Goal: Task Accomplishment & Management: Complete application form

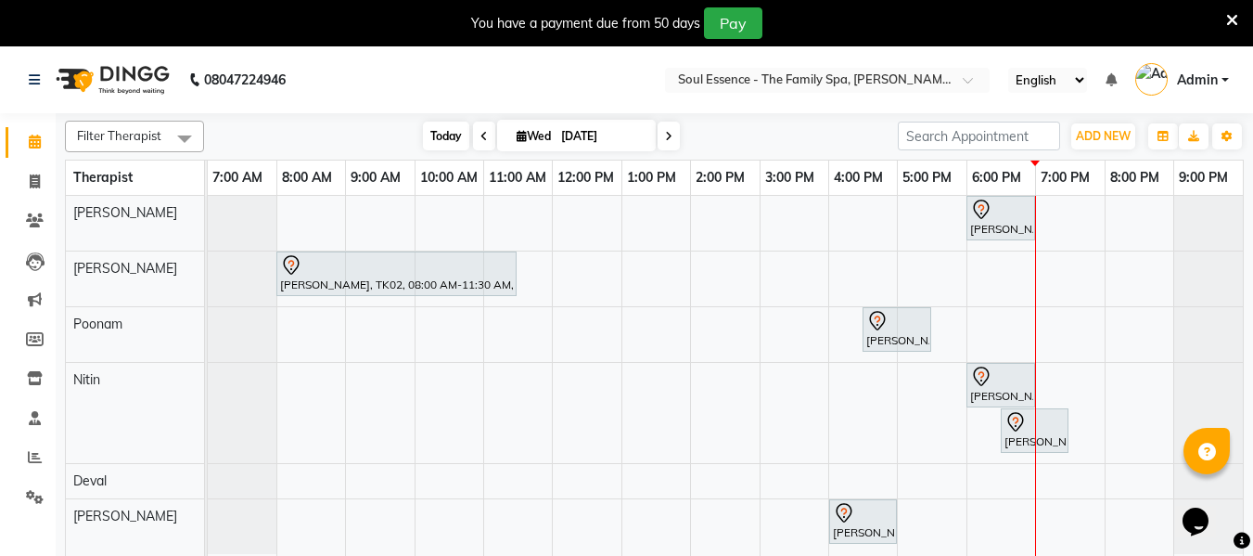
click at [454, 138] on span "Today" at bounding box center [446, 136] width 46 height 29
click at [673, 143] on span at bounding box center [669, 136] width 22 height 29
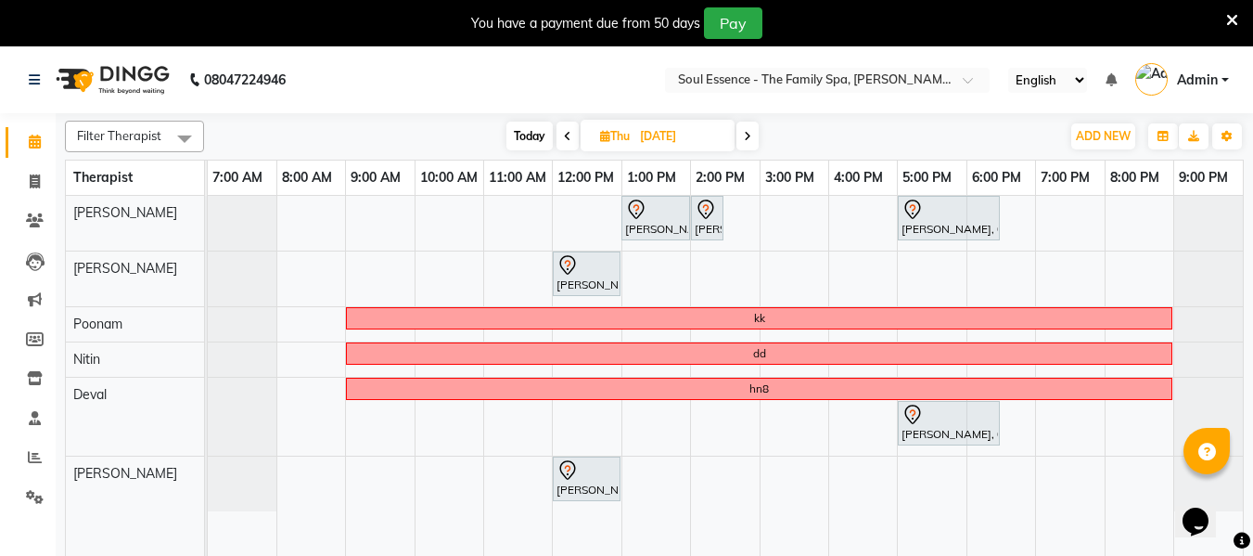
click at [748, 132] on icon at bounding box center [747, 136] width 7 height 11
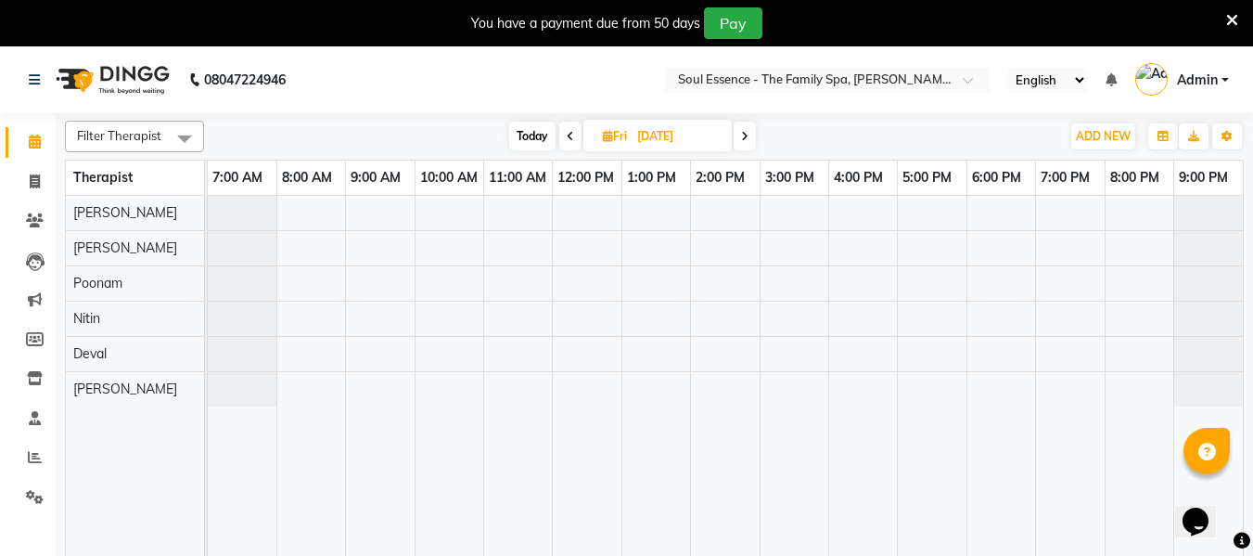
click at [517, 109] on nav "08047224946 Select Location × Soul Essence - The Family Spa, [PERSON_NAME] Colo…" at bounding box center [626, 79] width 1253 height 67
click at [520, 129] on span "Today" at bounding box center [532, 136] width 46 height 29
type input "[DATE]"
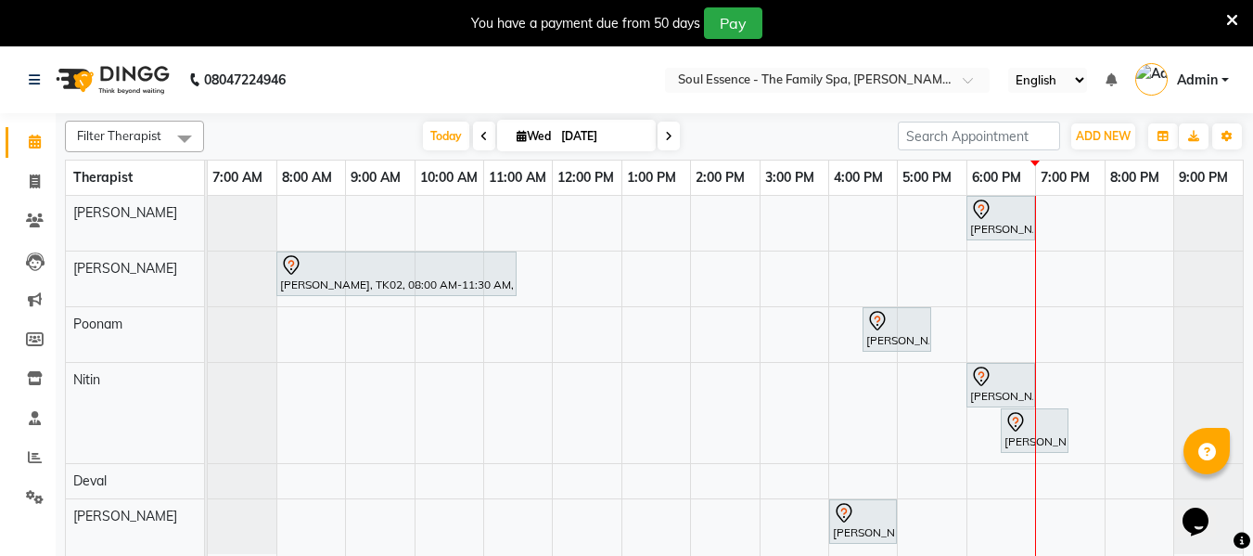
click at [578, 127] on input "[DATE]" at bounding box center [602, 136] width 93 height 28
select select "9"
select select "2025"
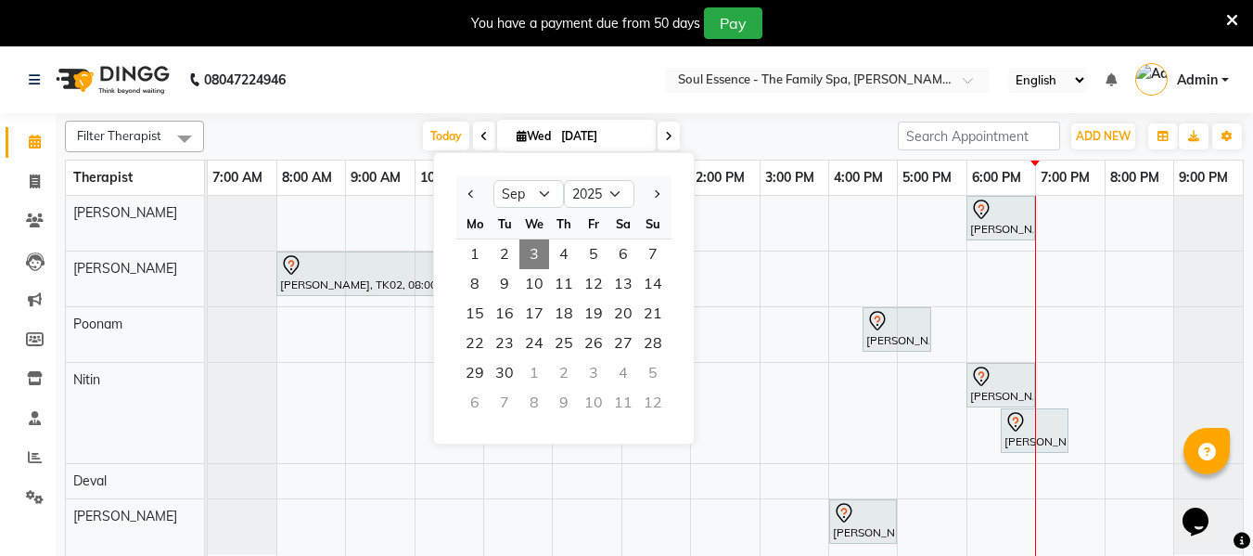
click at [774, 135] on div "[DATE] [DATE] Jan Feb Mar Apr May Jun [DATE] Aug Sep Oct Nov [DATE] 2016 2017 2…" at bounding box center [550, 136] width 675 height 28
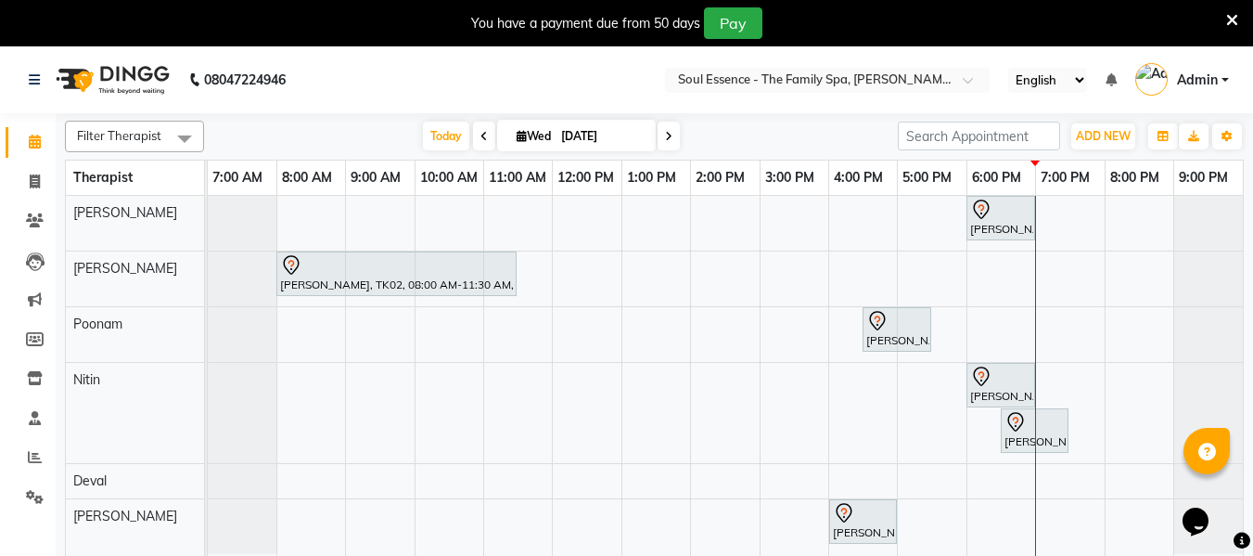
click at [660, 135] on span at bounding box center [669, 136] width 22 height 29
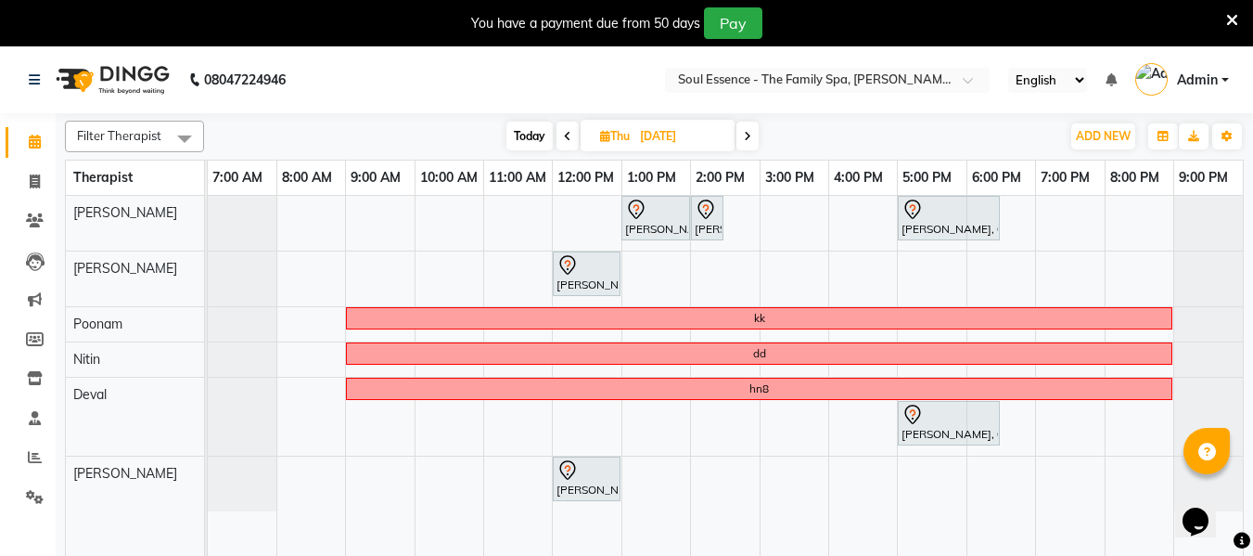
click at [747, 131] on icon at bounding box center [747, 136] width 7 height 11
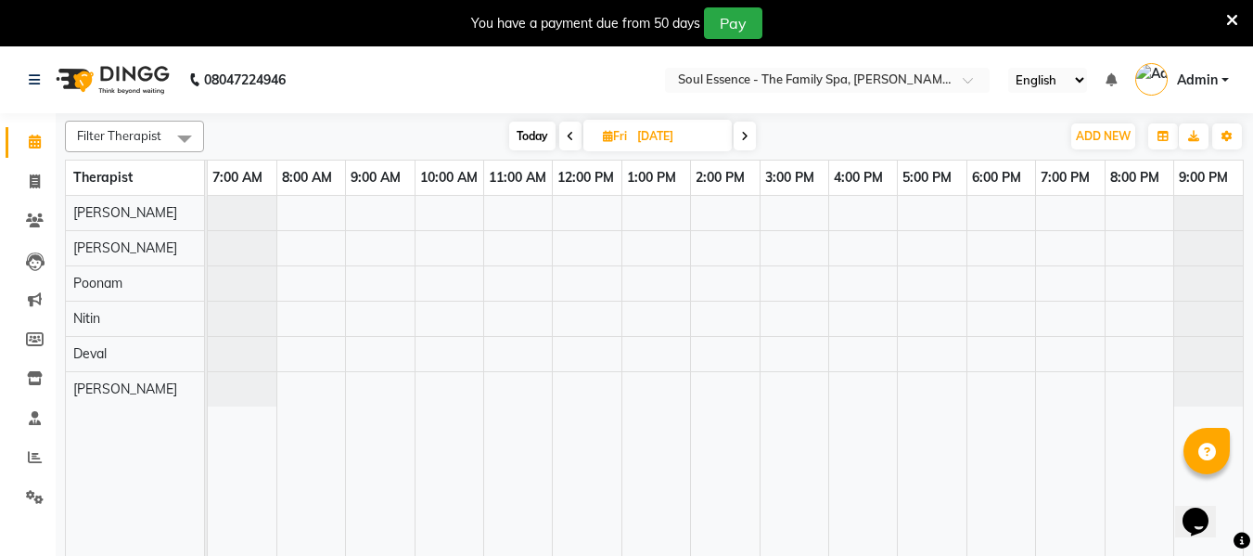
click at [510, 135] on span "Today" at bounding box center [532, 136] width 46 height 29
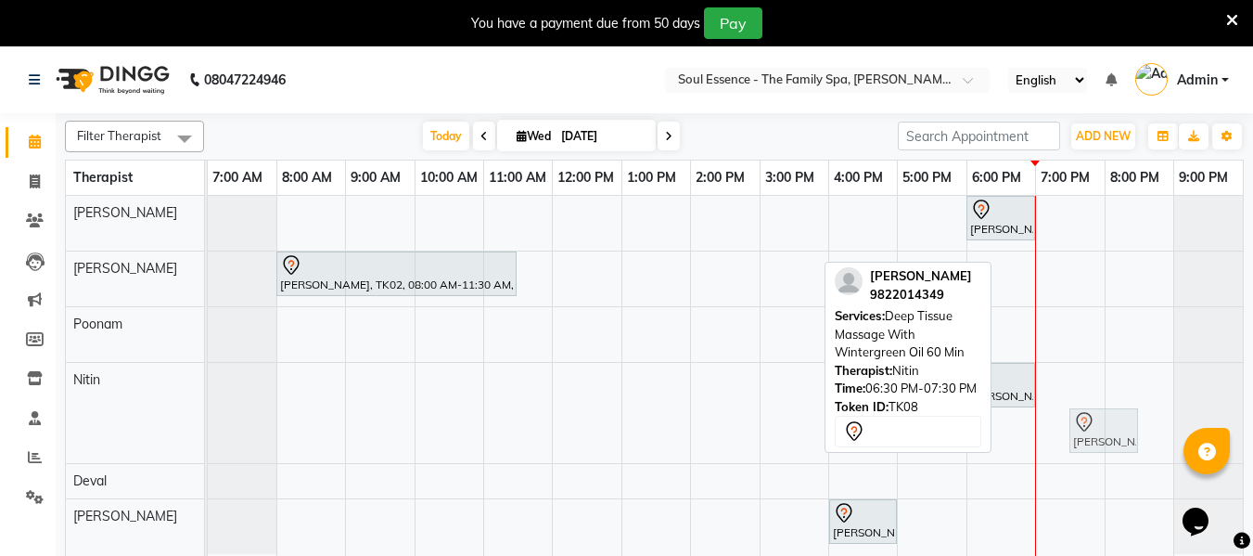
drag, startPoint x: 1040, startPoint y: 440, endPoint x: 1121, endPoint y: 404, distance: 88.4
click at [1121, 404] on div "[PERSON_NAME], TK03, 06:00 PM-07:00 PM, Deep Tissue Massage With Wintergreen Oi…" at bounding box center [725, 387] width 1035 height 383
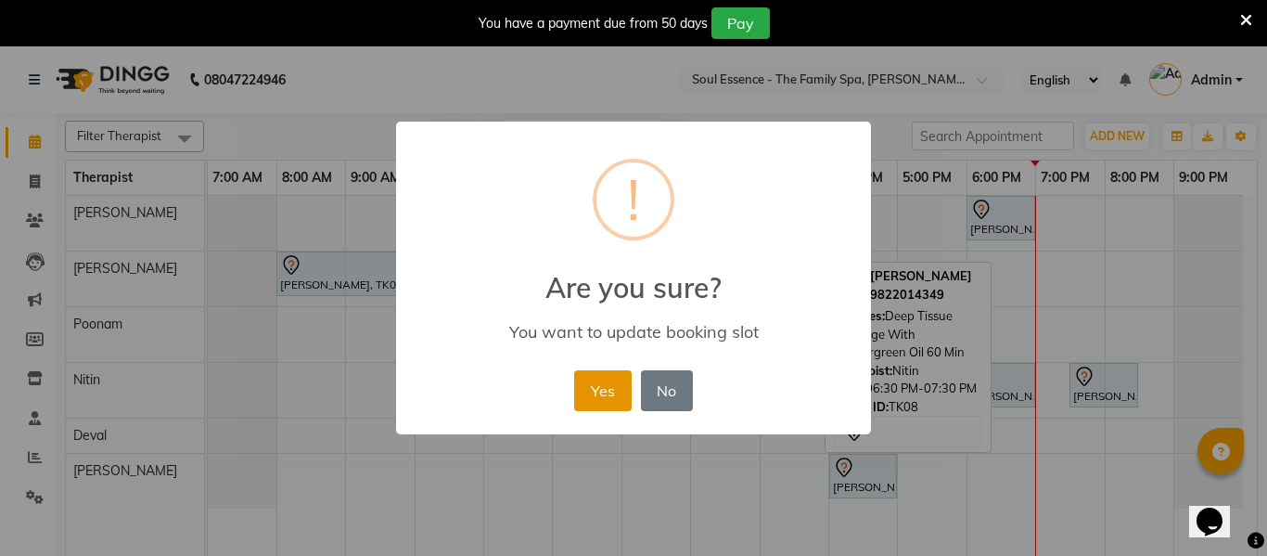
click at [601, 389] on button "Yes" at bounding box center [602, 390] width 57 height 41
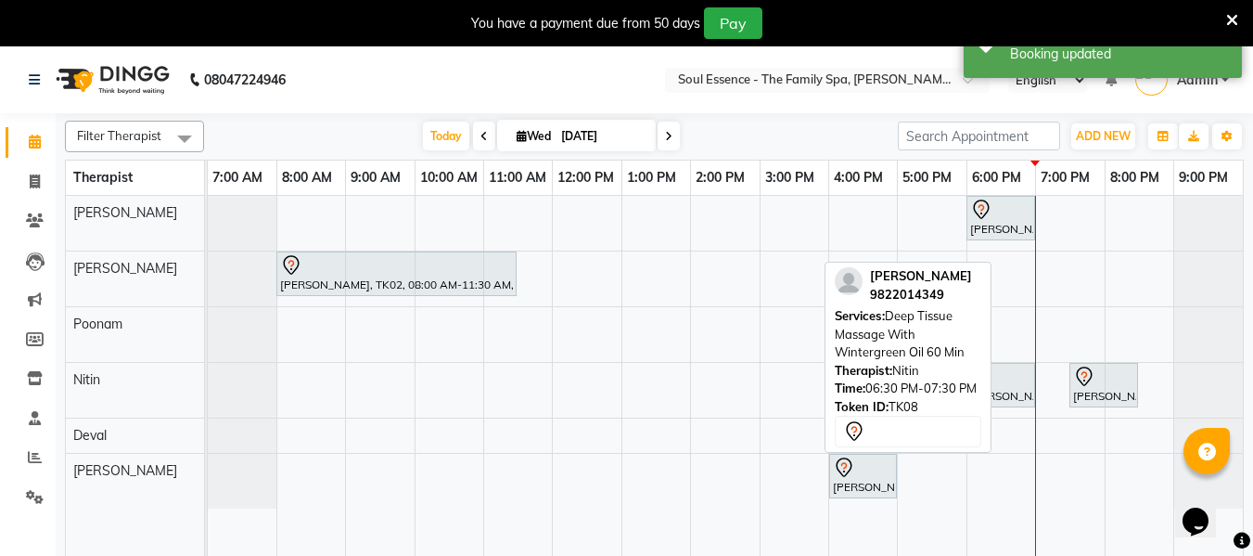
click at [665, 132] on icon at bounding box center [668, 136] width 7 height 11
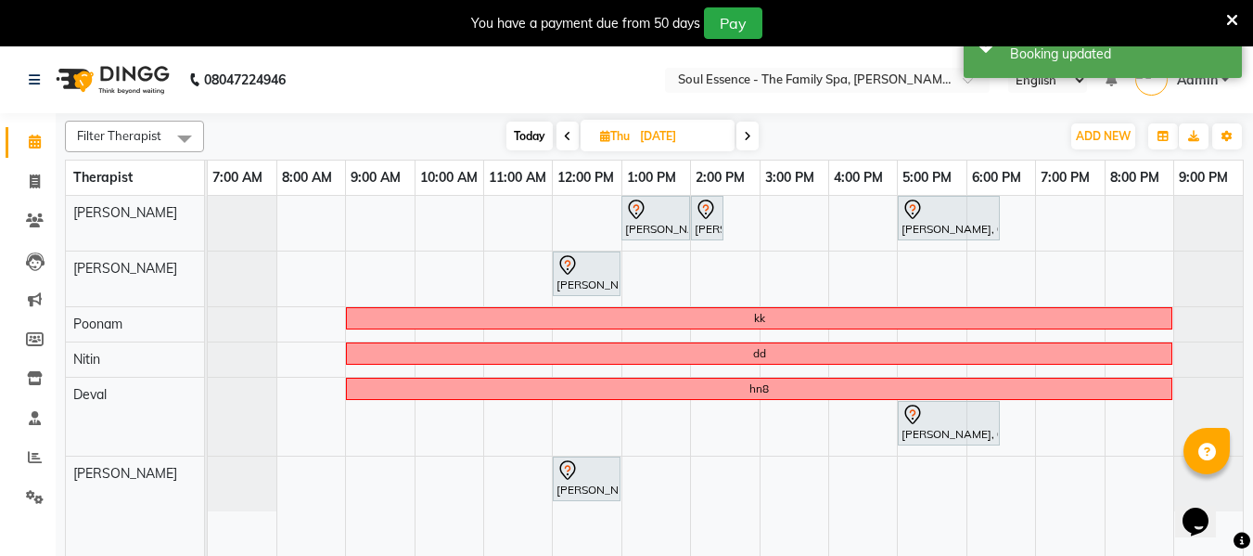
click at [750, 137] on icon at bounding box center [747, 136] width 7 height 11
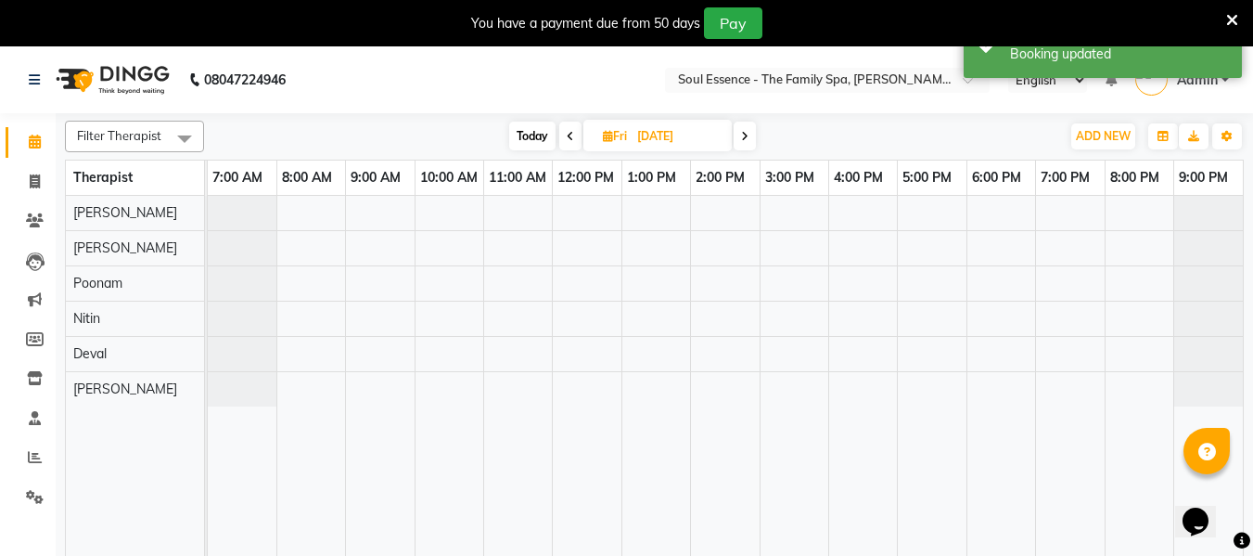
click at [538, 133] on span "Today" at bounding box center [532, 136] width 46 height 29
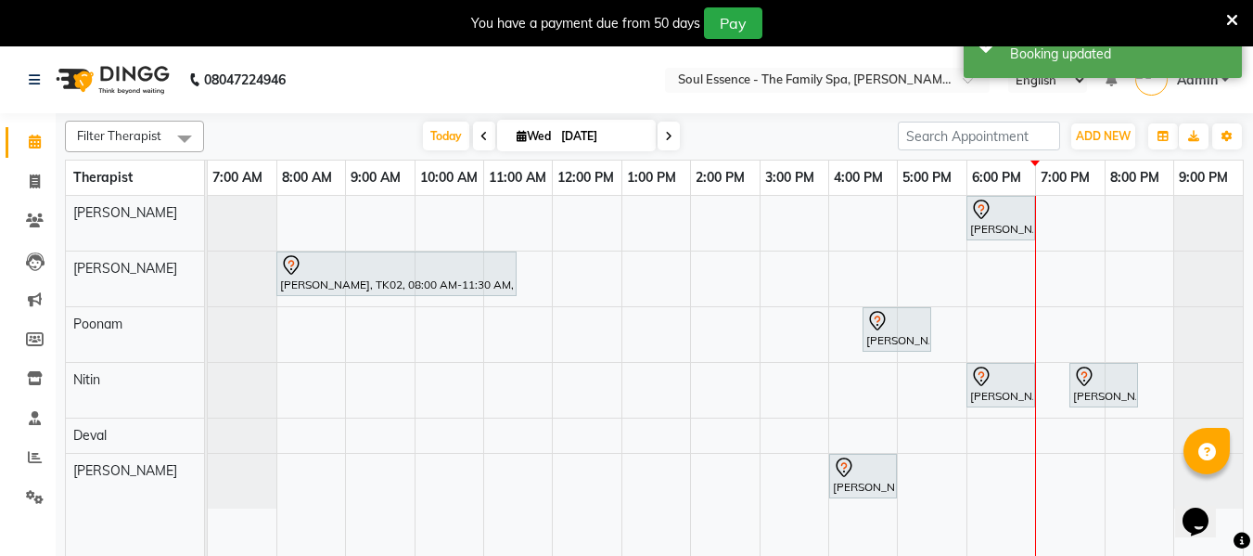
click at [671, 131] on span at bounding box center [669, 136] width 22 height 29
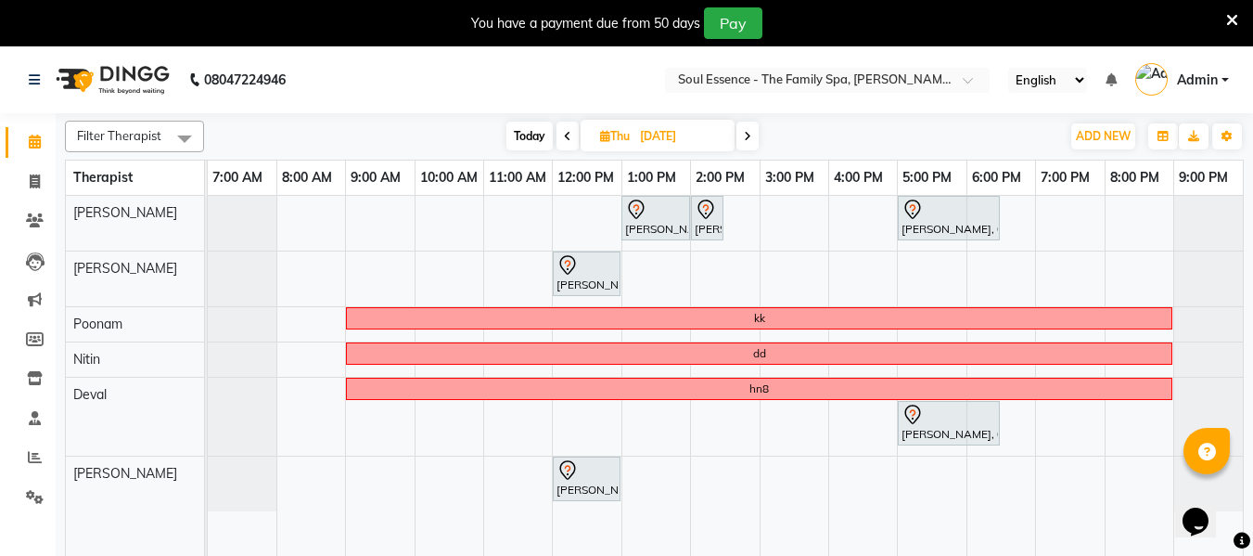
click at [519, 131] on span "Today" at bounding box center [530, 136] width 46 height 29
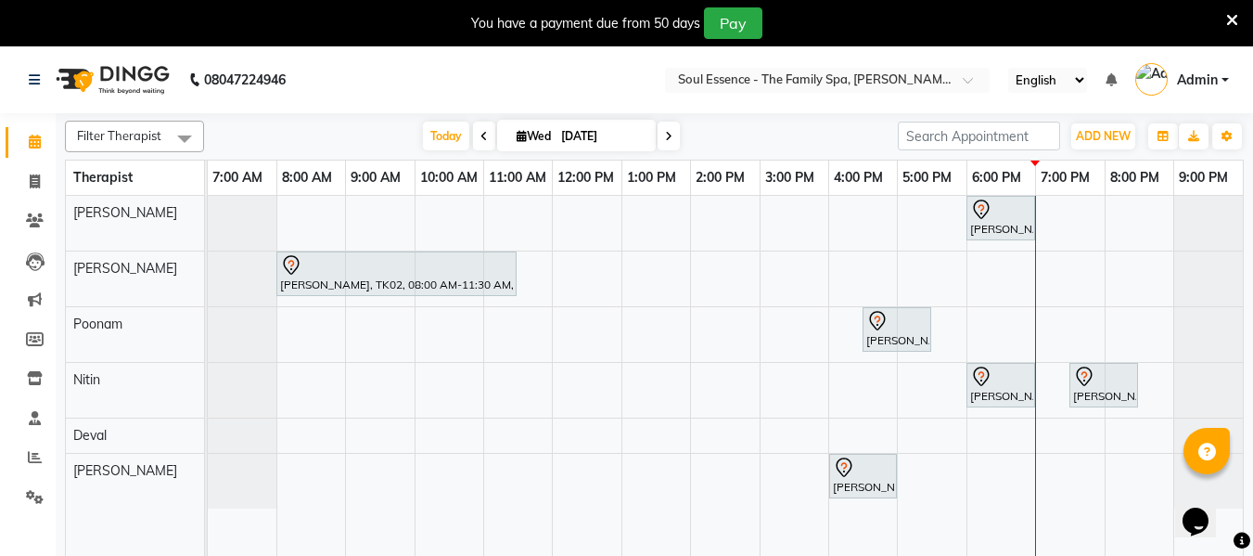
drag, startPoint x: 680, startPoint y: 128, endPoint x: 650, endPoint y: 167, distance: 49.0
click at [678, 128] on div "[DATE] [DATE]" at bounding box center [550, 136] width 675 height 28
click at [659, 143] on span at bounding box center [669, 136] width 22 height 29
type input "[DATE]"
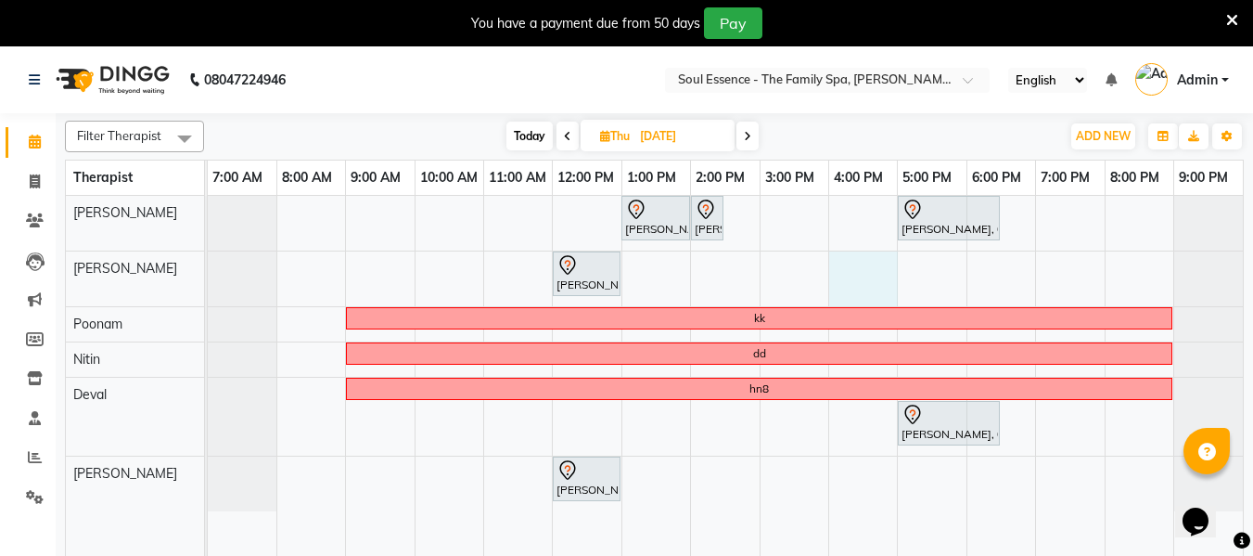
click at [856, 269] on div "[PERSON_NAME], 01:00 PM-02:00 PM, Signature Pedicure [PERSON_NAME], 02:00 PM-02…" at bounding box center [725, 387] width 1035 height 383
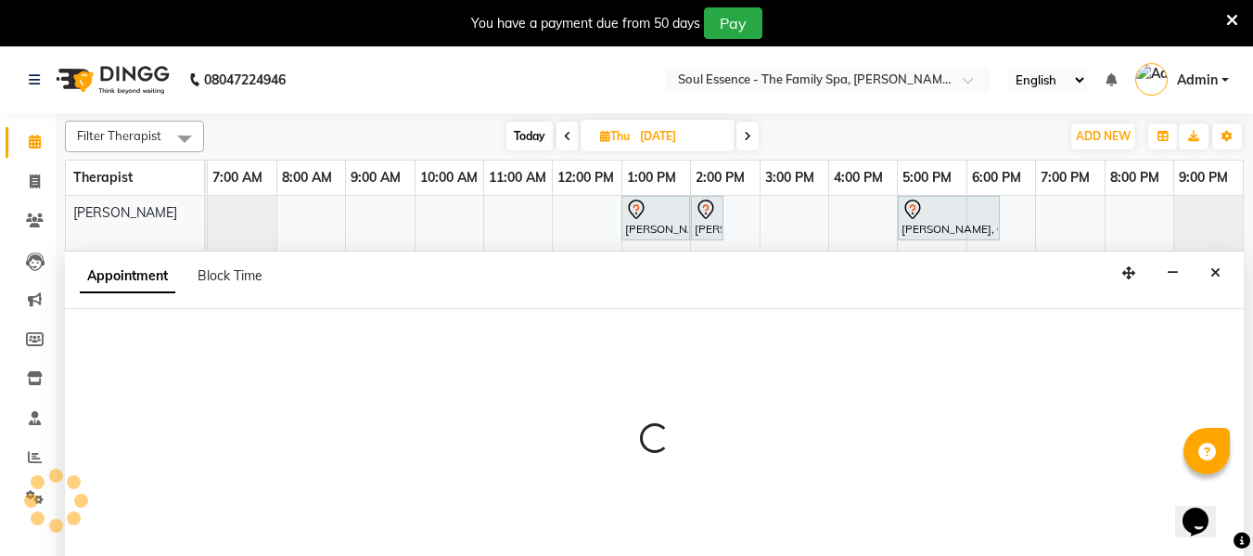
click at [856, 269] on div "Appointment Block Time" at bounding box center [654, 280] width 1179 height 58
select select "12594"
select select "960"
select select "tentative"
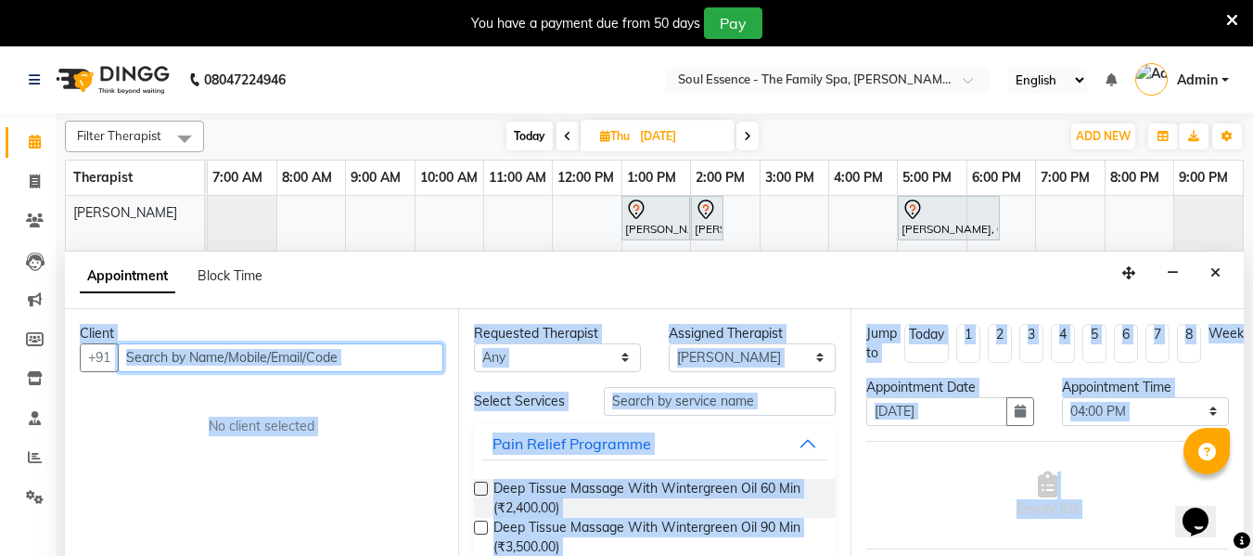
scroll to position [46, 0]
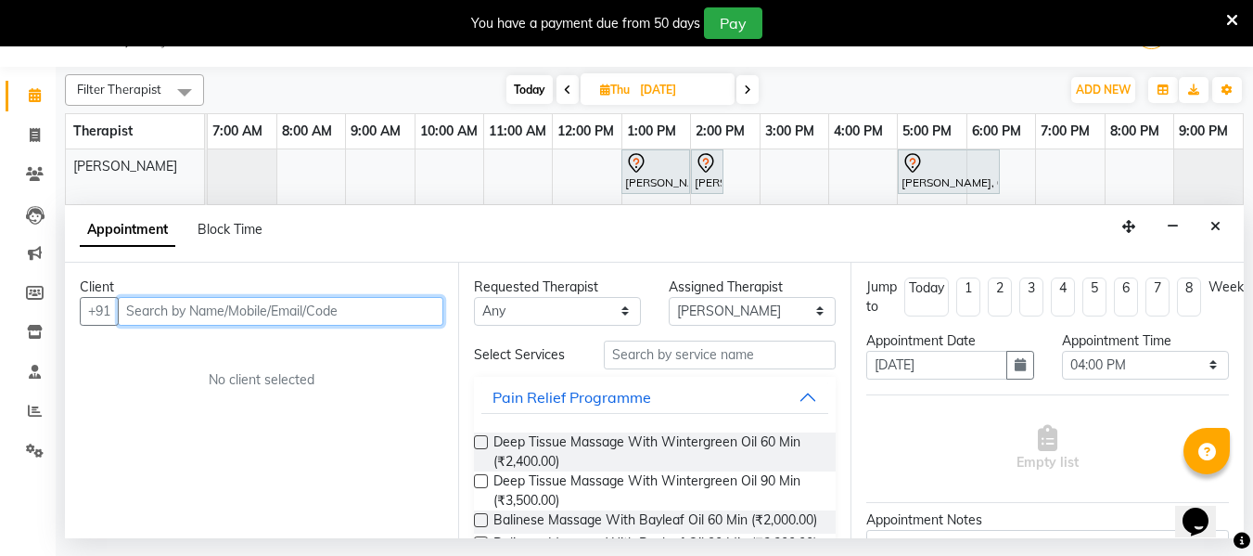
click at [197, 309] on input "text" at bounding box center [281, 311] width 326 height 29
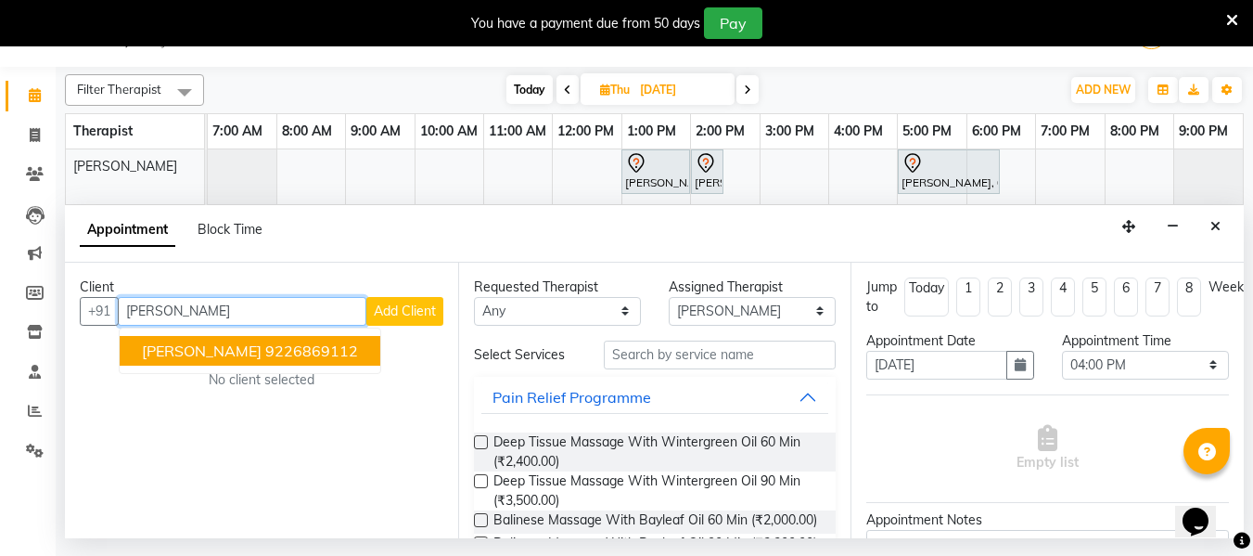
click at [234, 348] on span "[PERSON_NAME]" at bounding box center [202, 350] width 120 height 19
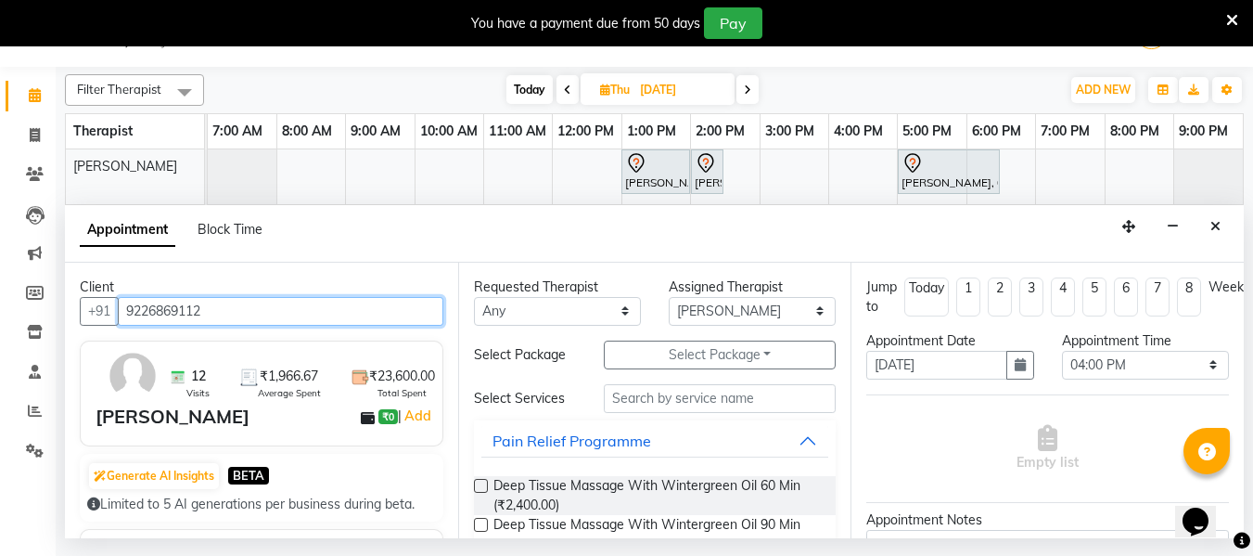
type input "9226869112"
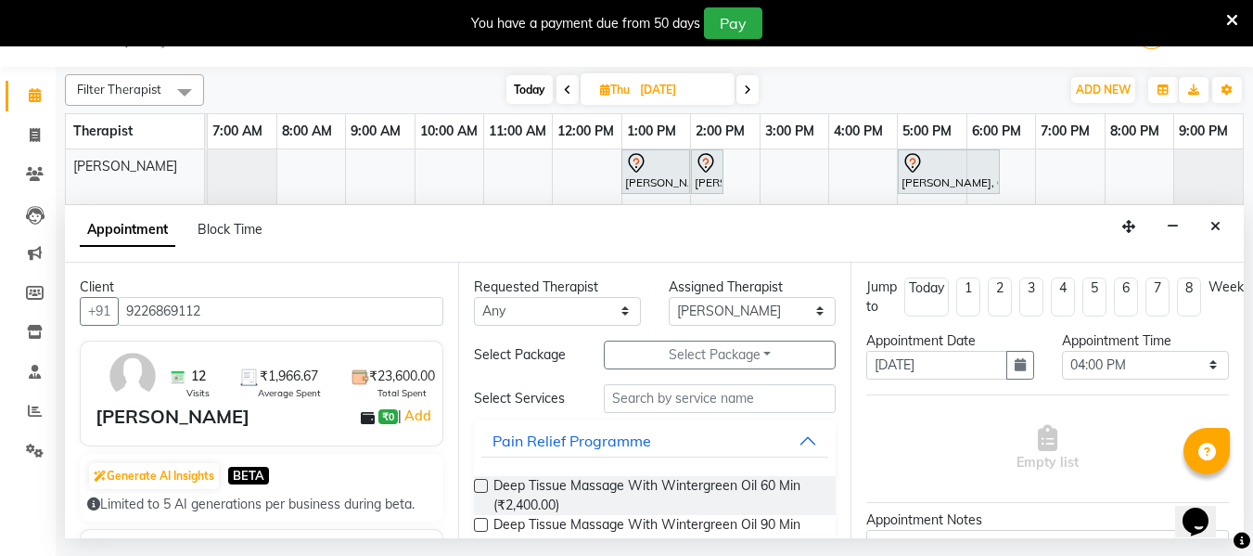
click at [480, 482] on label at bounding box center [481, 486] width 14 height 14
click at [480, 482] on input "checkbox" at bounding box center [480, 487] width 12 height 12
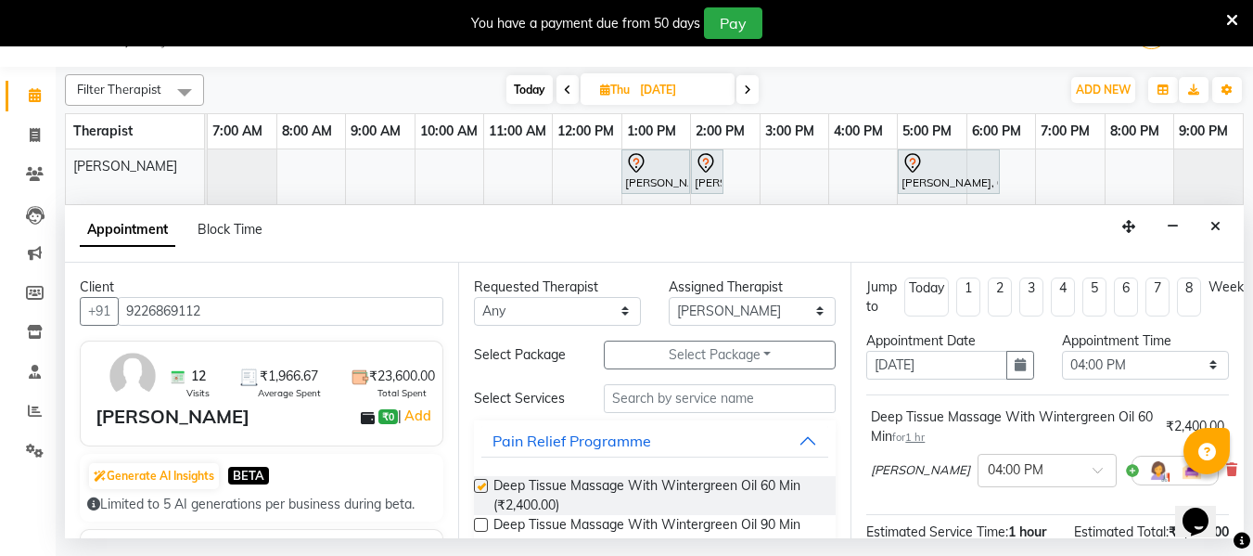
checkbox input "false"
click at [1169, 347] on div "Appointment Time" at bounding box center [1145, 340] width 167 height 19
click at [1156, 362] on select "Select 08:00 AM 08:15 AM 08:30 AM 08:45 AM 09:00 AM 09:15 AM 09:30 AM 09:45 AM …" at bounding box center [1145, 365] width 167 height 29
select select "990"
click at [1062, 351] on select "Select 08:00 AM 08:15 AM 08:30 AM 08:45 AM 09:00 AM 09:15 AM 09:30 AM 09:45 AM …" at bounding box center [1145, 365] width 167 height 29
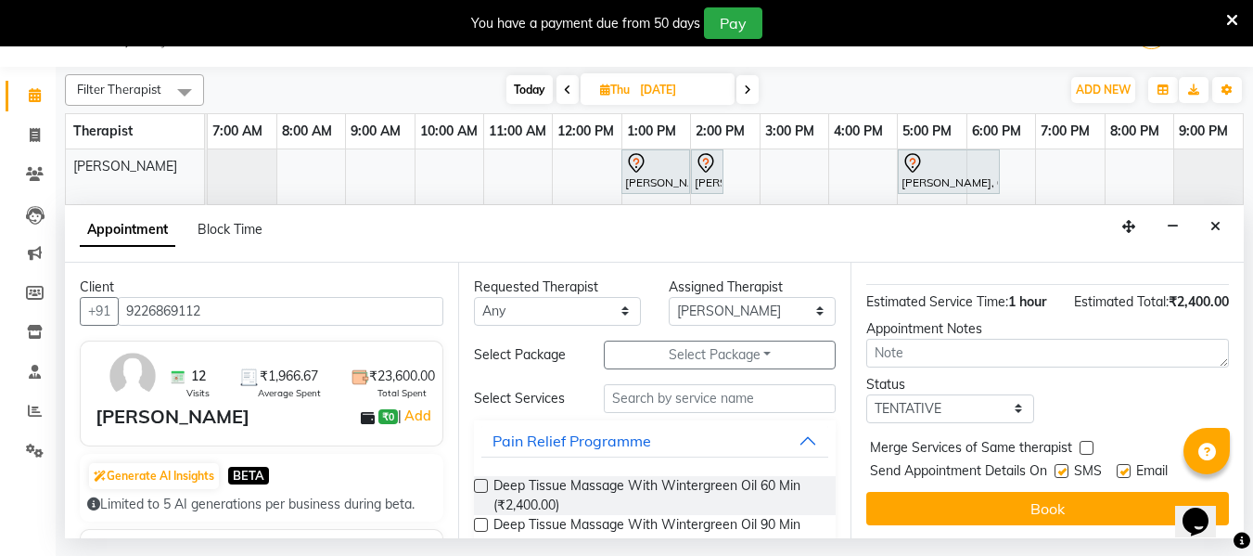
scroll to position [249, 0]
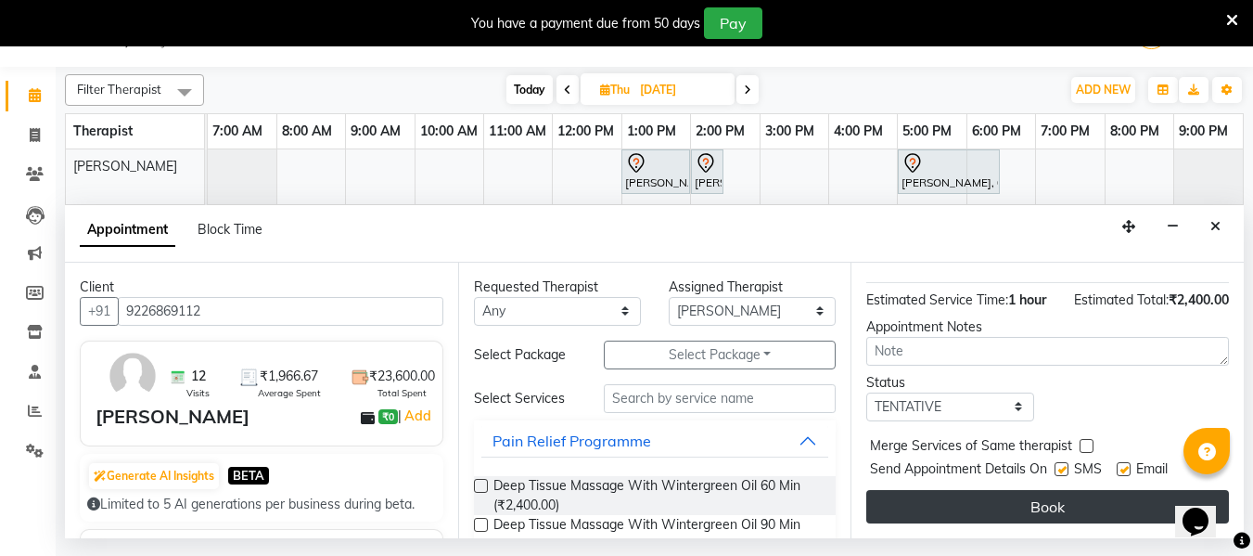
click at [1045, 490] on button "Book" at bounding box center [1047, 506] width 363 height 33
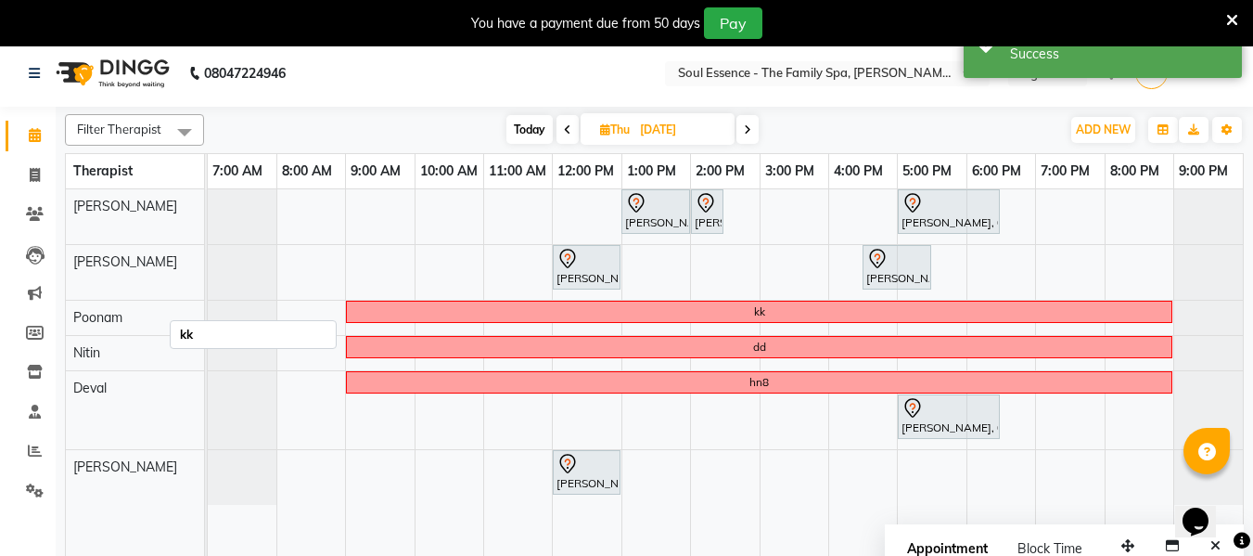
scroll to position [46, 0]
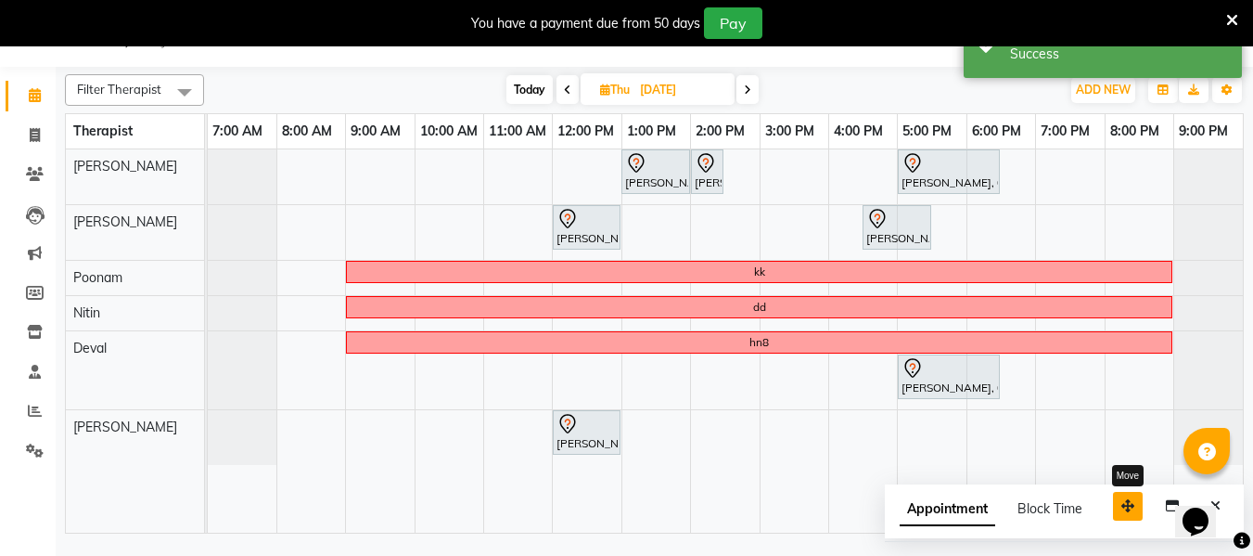
drag, startPoint x: 1129, startPoint y: 500, endPoint x: 500, endPoint y: 366, distance: 643.2
click at [1122, 499] on icon "button" at bounding box center [1128, 505] width 13 height 13
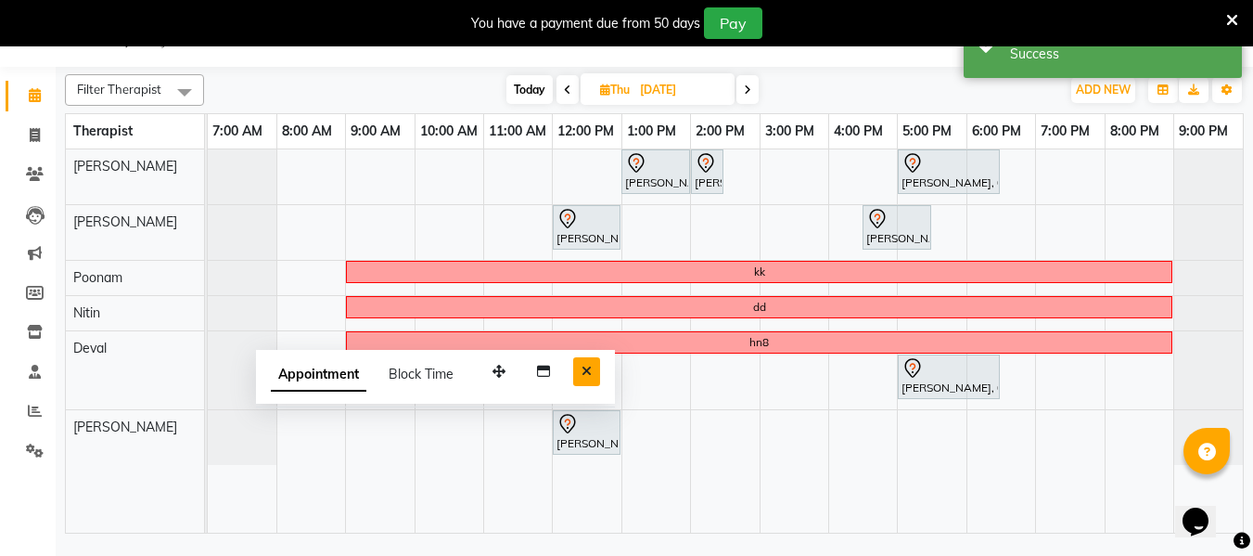
click at [581, 368] on button "Close" at bounding box center [586, 371] width 27 height 29
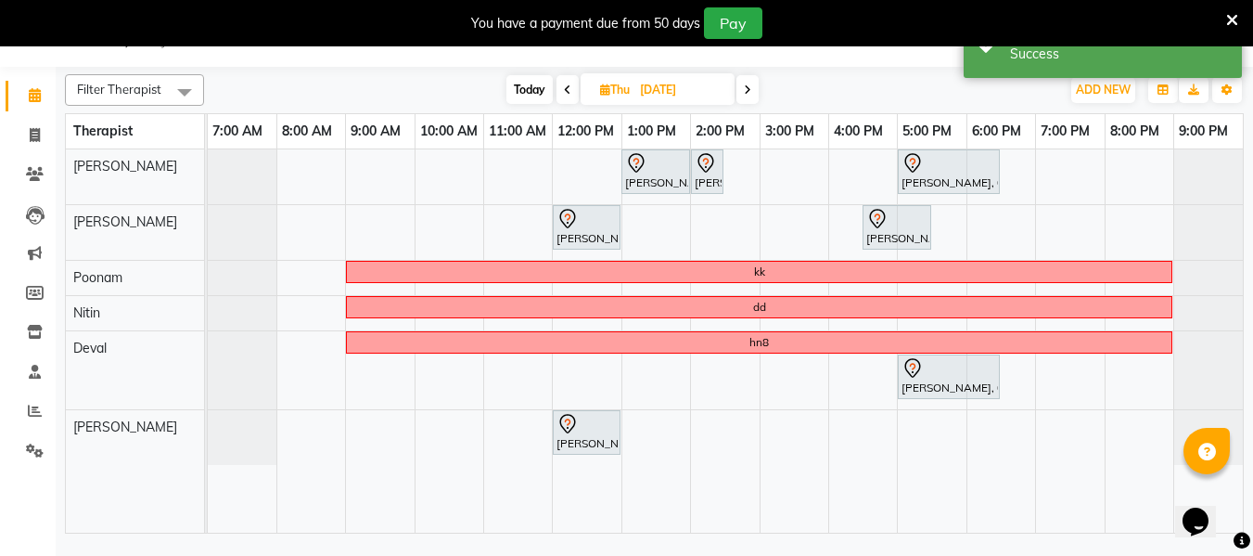
click at [743, 96] on span at bounding box center [748, 89] width 22 height 29
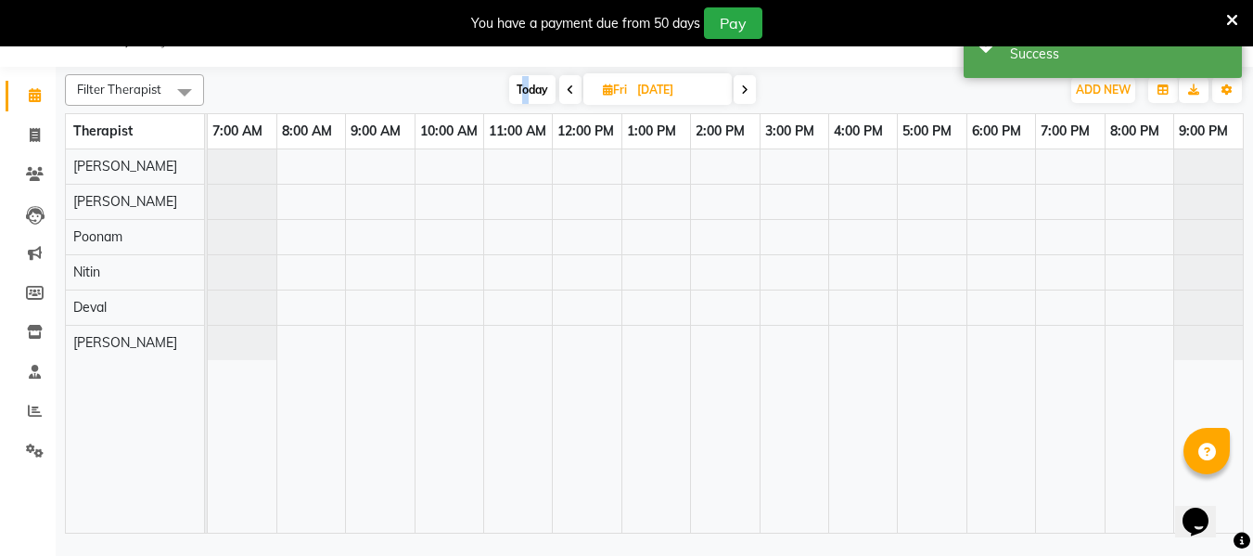
click at [525, 81] on span "Today" at bounding box center [532, 89] width 46 height 29
type input "[DATE]"
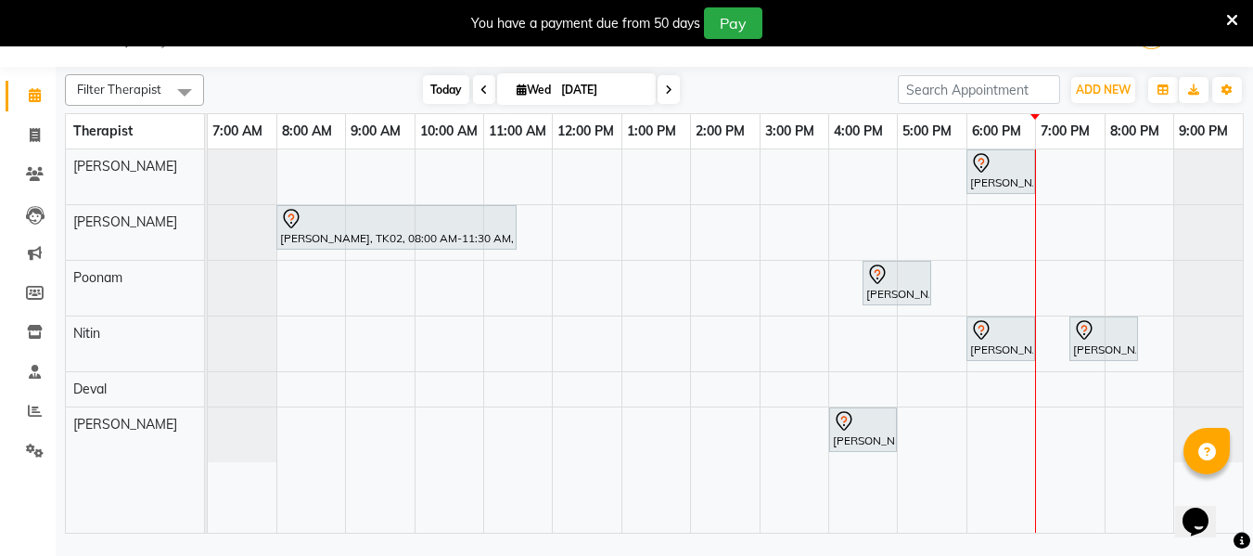
click at [423, 78] on span "Today" at bounding box center [446, 89] width 46 height 29
